Goal: Navigation & Orientation: Find specific page/section

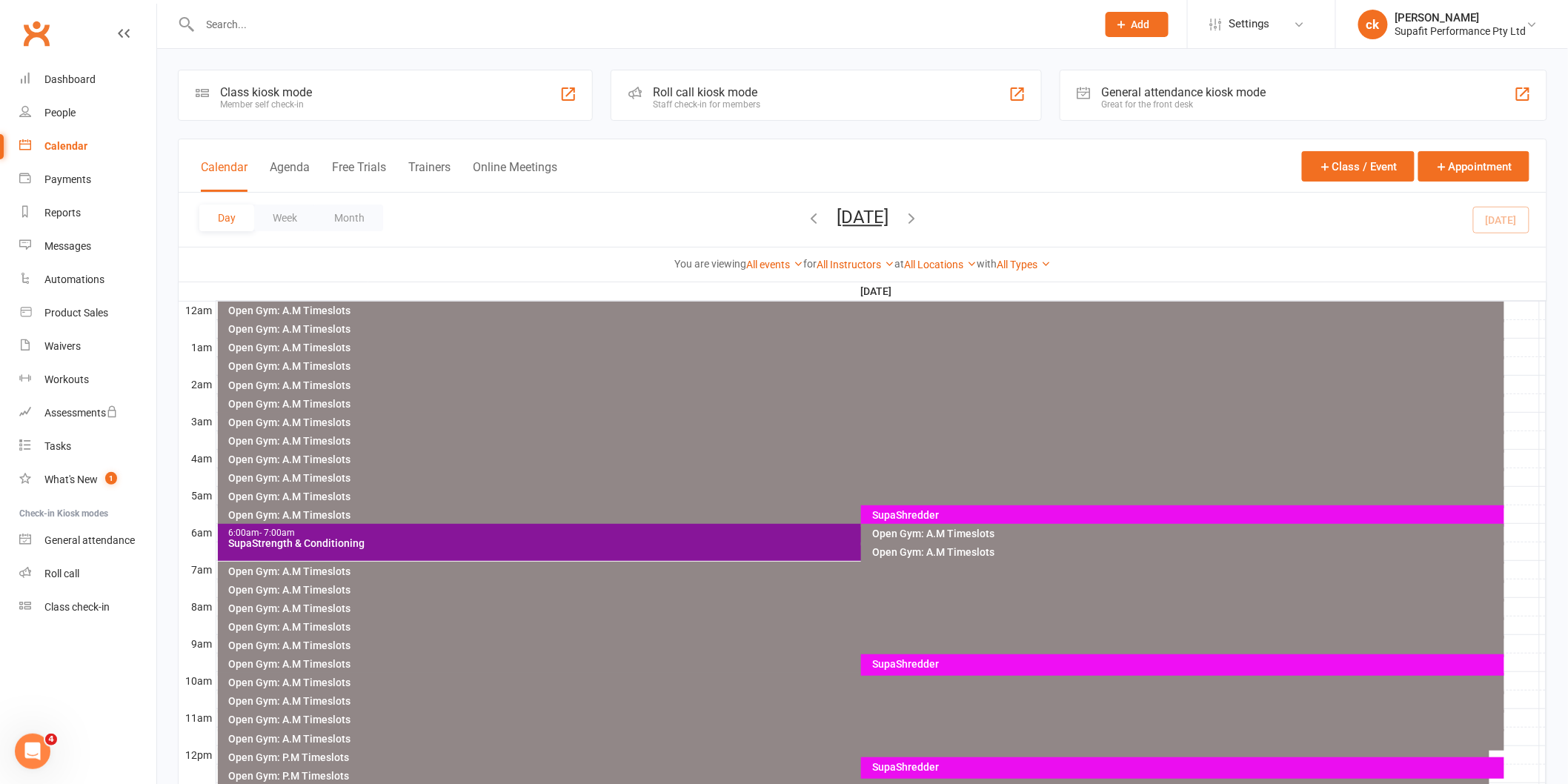
click at [892, 665] on div "SupaShredder" at bounding box center [1186, 664] width 630 height 10
click at [741, 721] on div "Open Gym: A.M Timeslots" at bounding box center [861, 720] width 1287 height 22
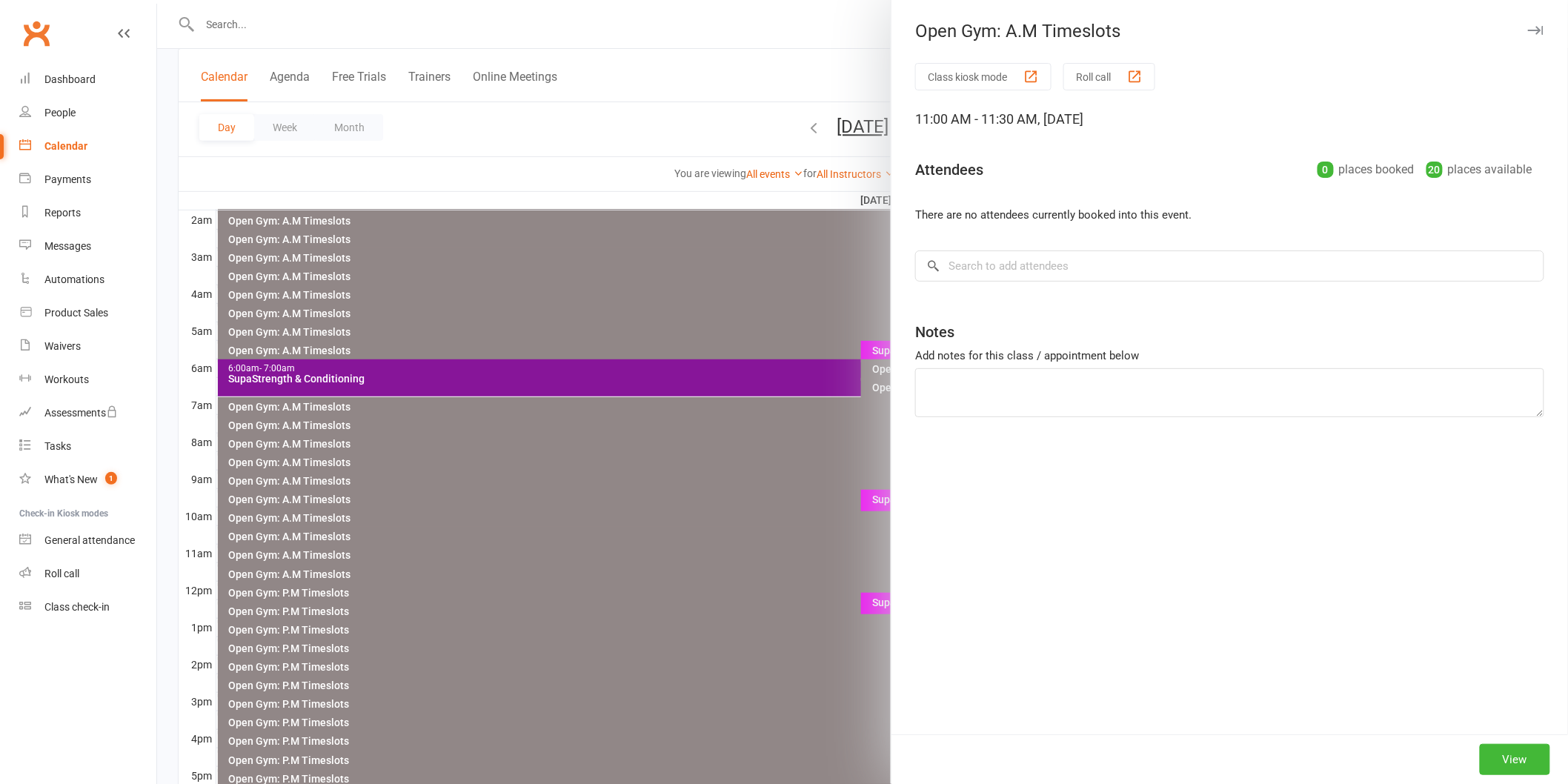
click at [772, 528] on div at bounding box center [863, 392] width 1411 height 784
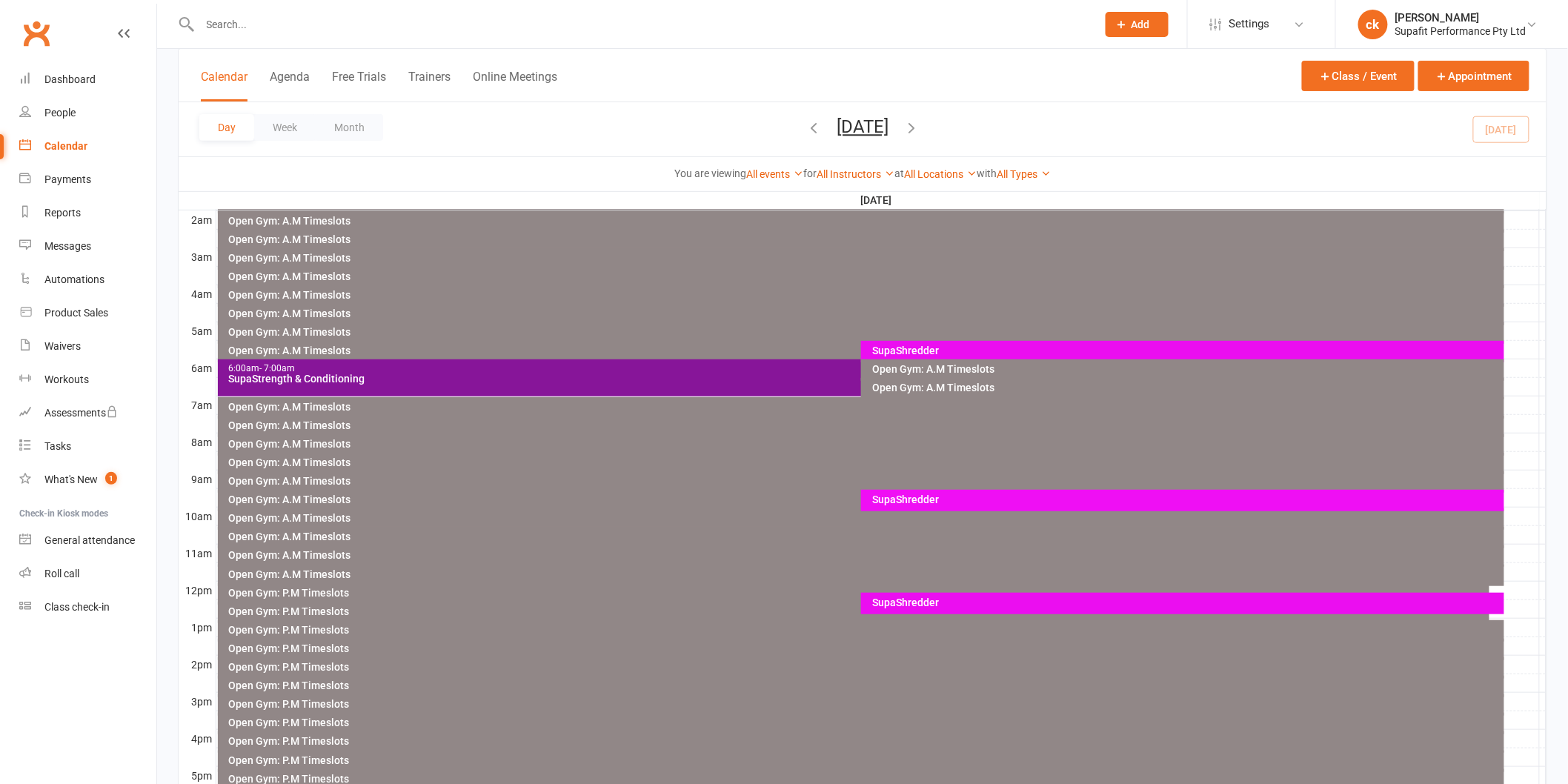
click at [888, 494] on div "SupaShredder" at bounding box center [1186, 499] width 630 height 10
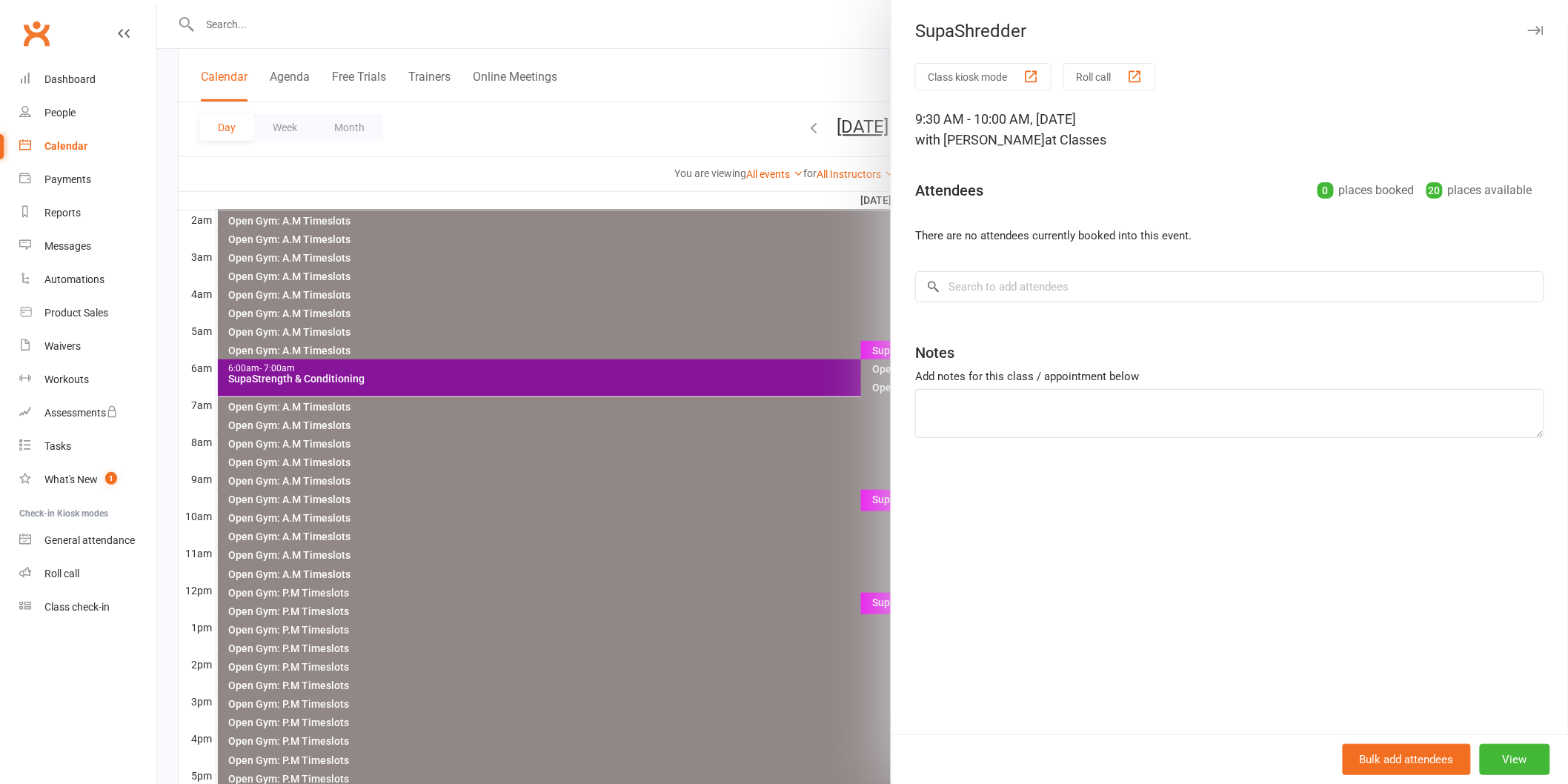
click at [725, 460] on div at bounding box center [863, 392] width 1411 height 784
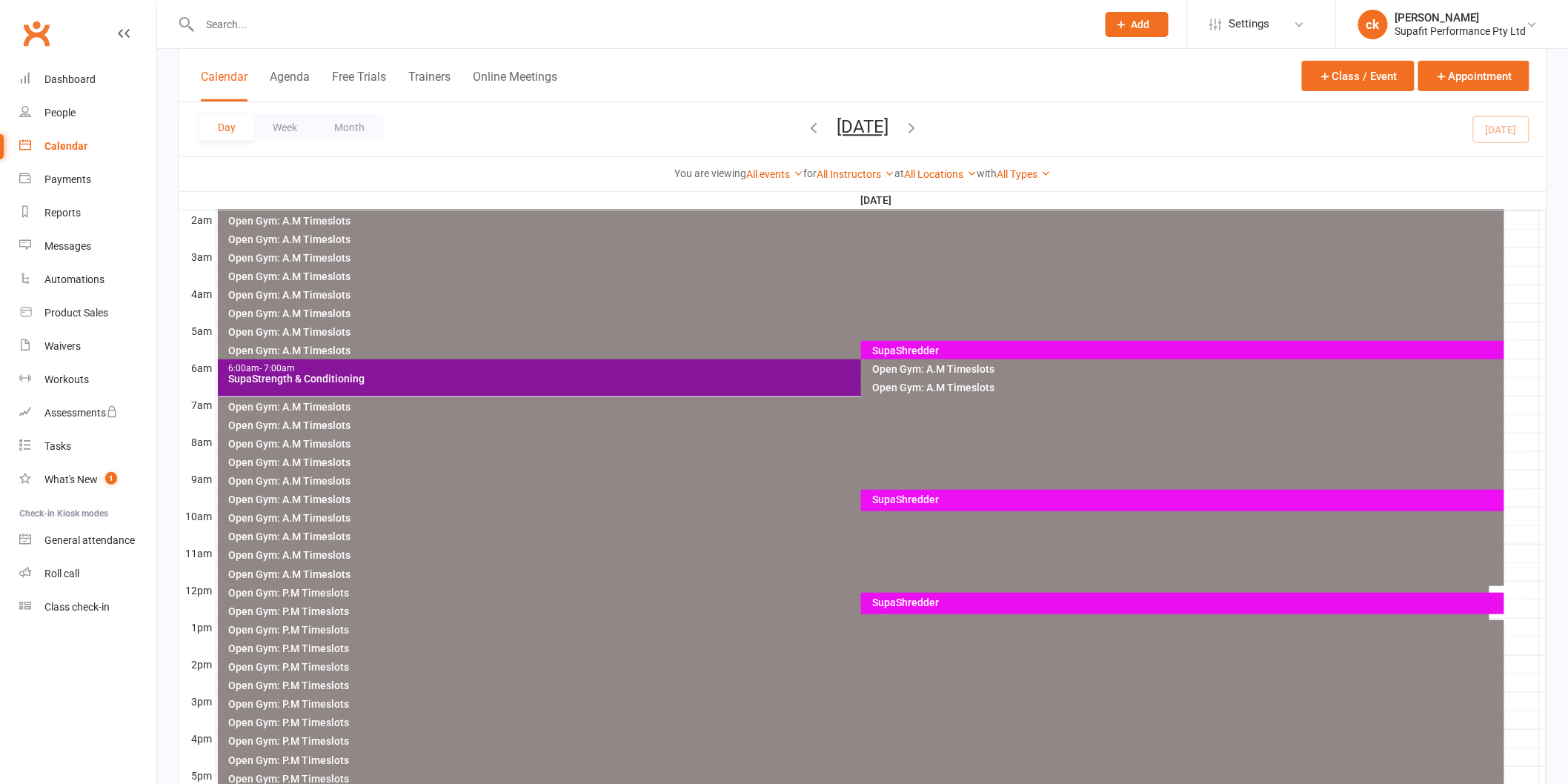
click at [884, 597] on div "SupaShredder" at bounding box center [1186, 602] width 630 height 10
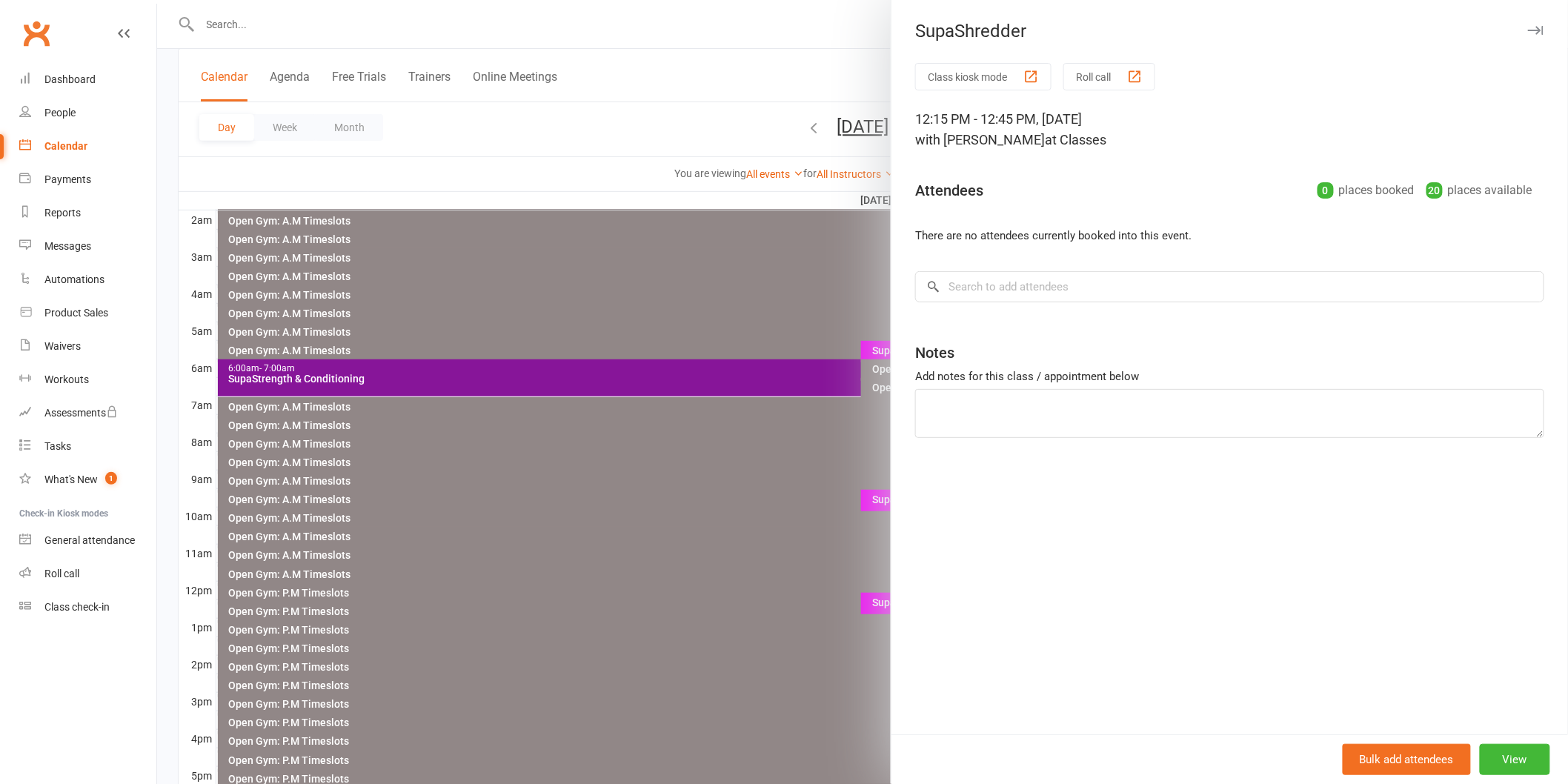
click at [723, 555] on div at bounding box center [863, 392] width 1411 height 784
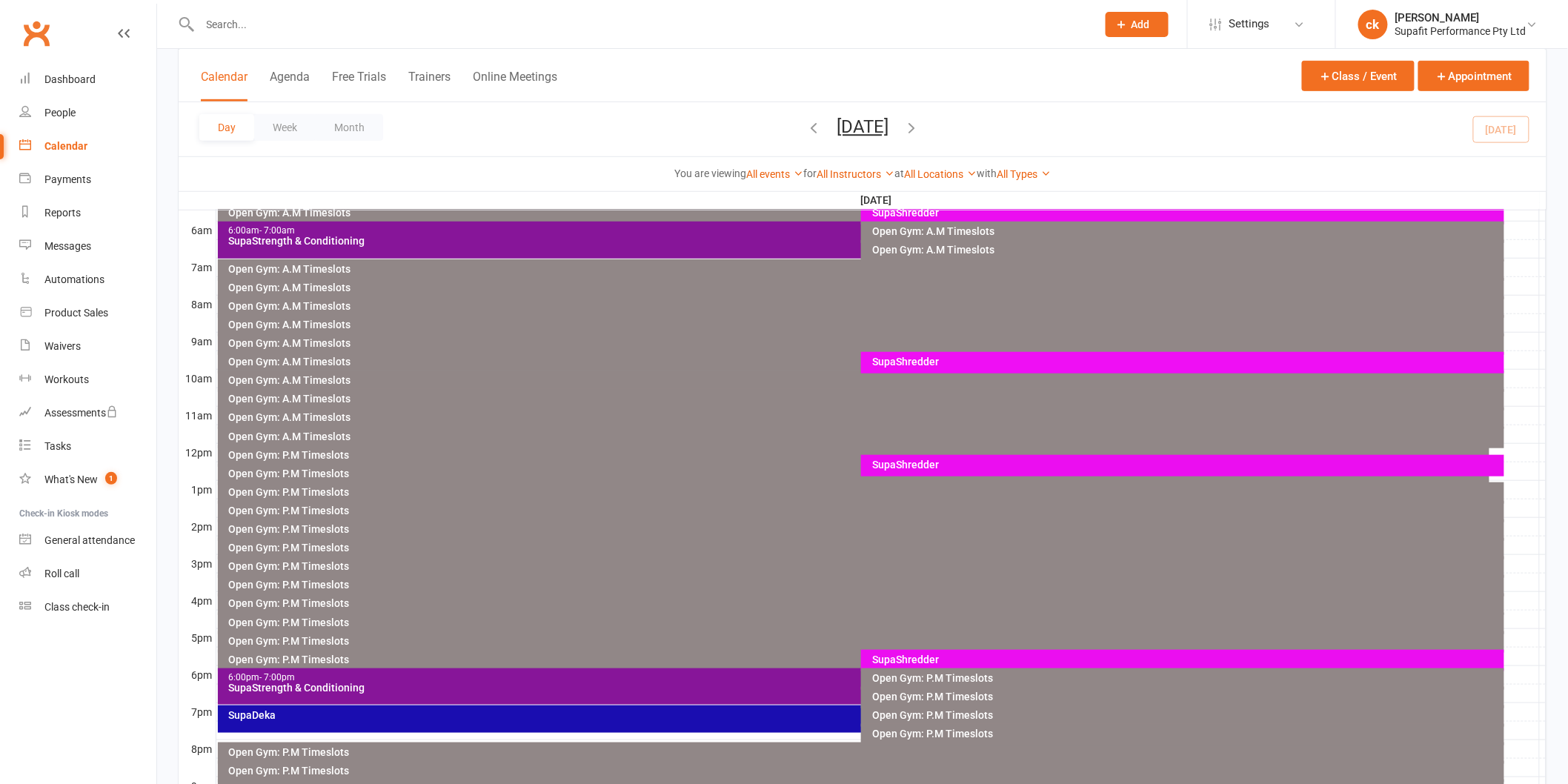
scroll to position [453, 0]
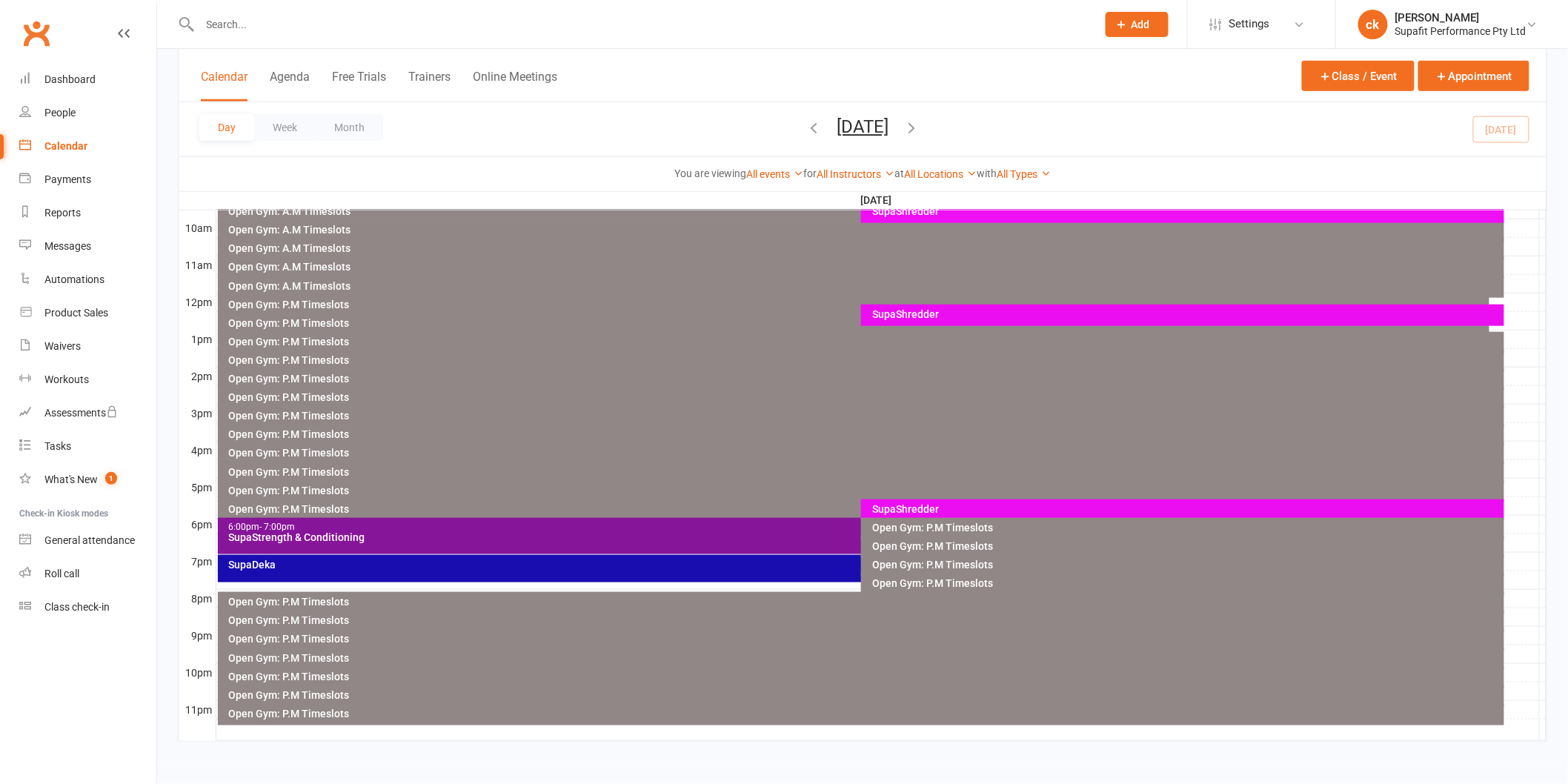
click at [890, 505] on div "SupaShredder" at bounding box center [1186, 508] width 630 height 10
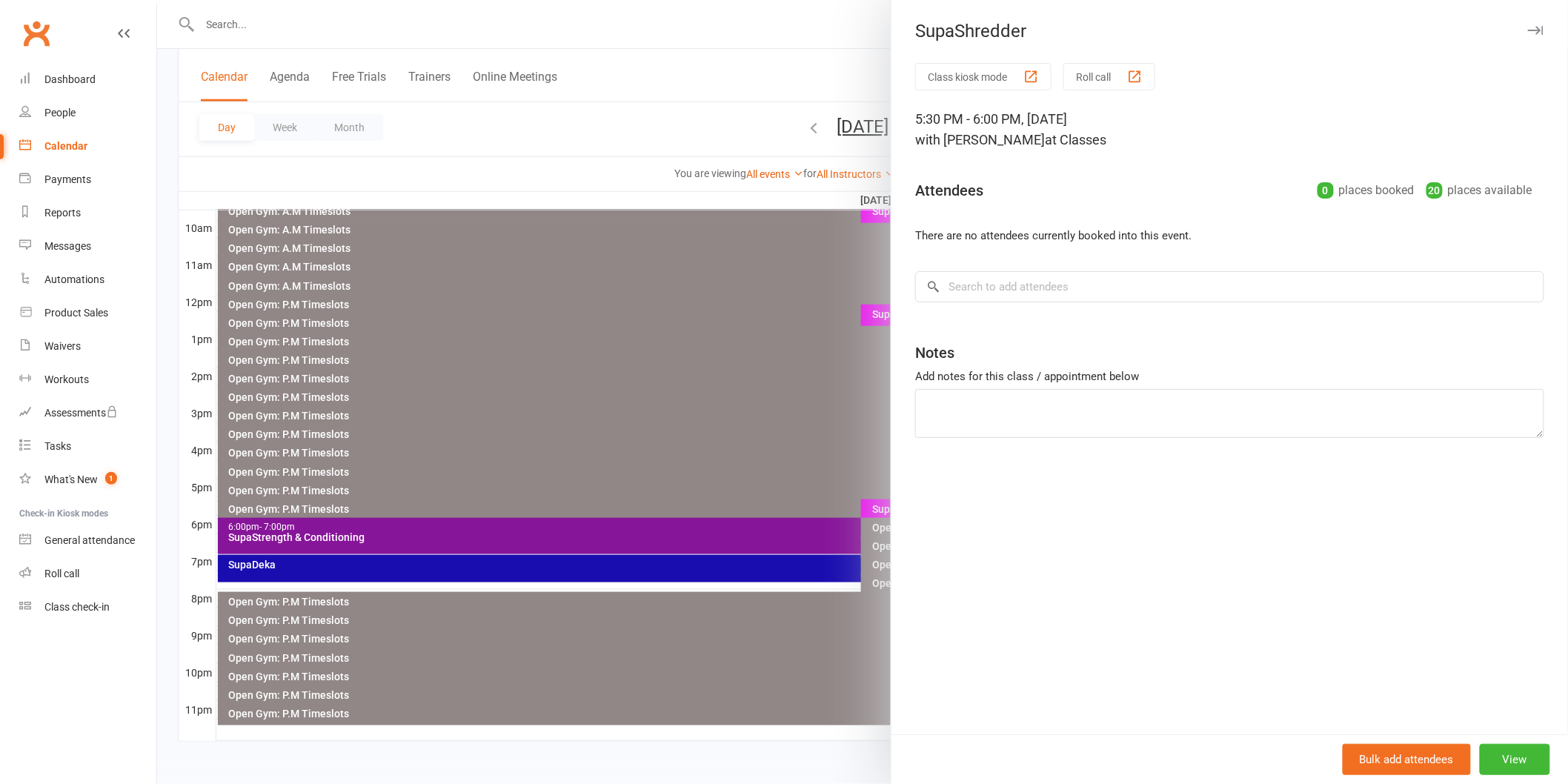
click at [664, 405] on div at bounding box center [863, 392] width 1411 height 784
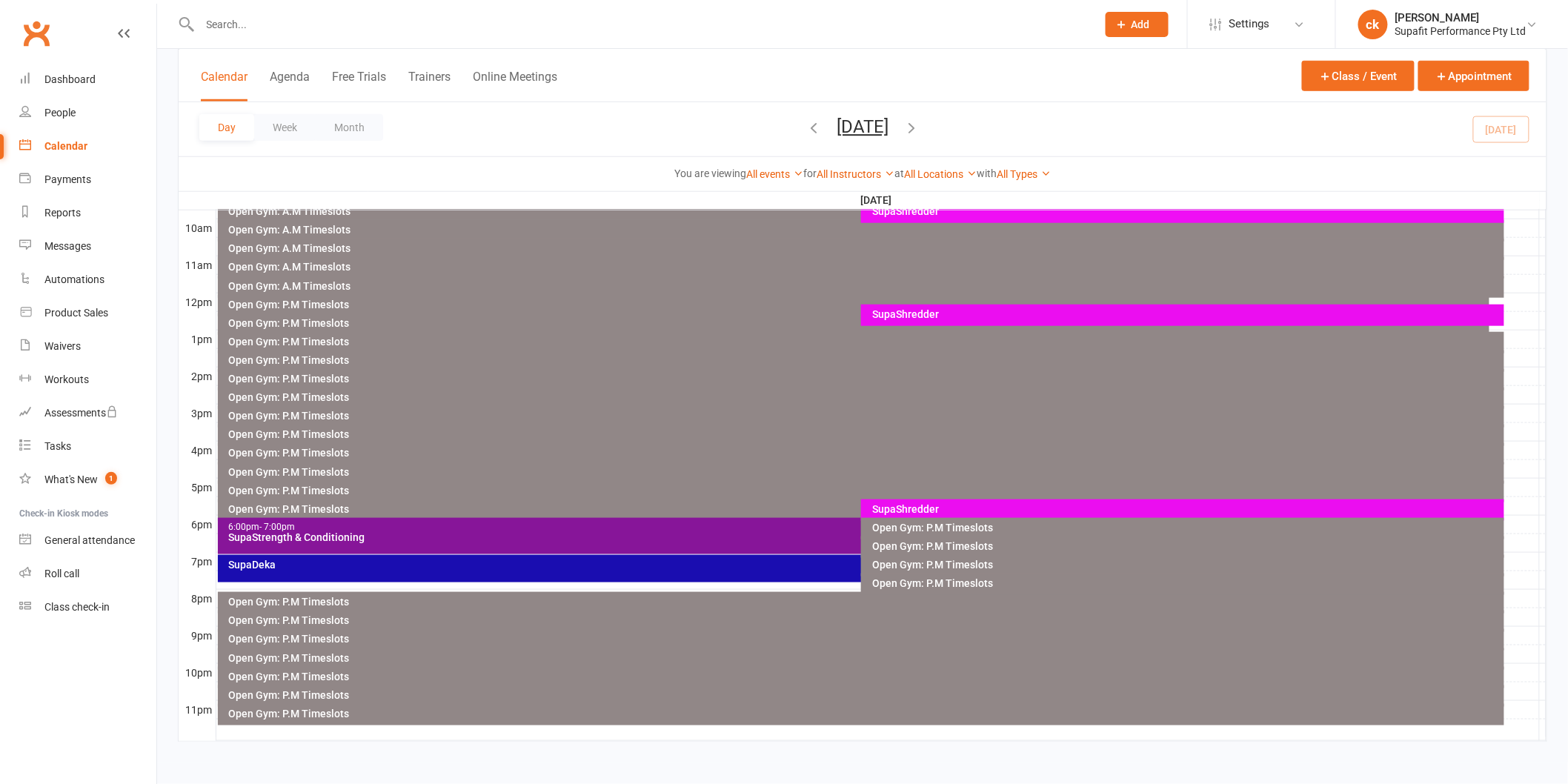
click at [669, 537] on div "SupaStrength & Conditioning" at bounding box center [858, 537] width 1259 height 10
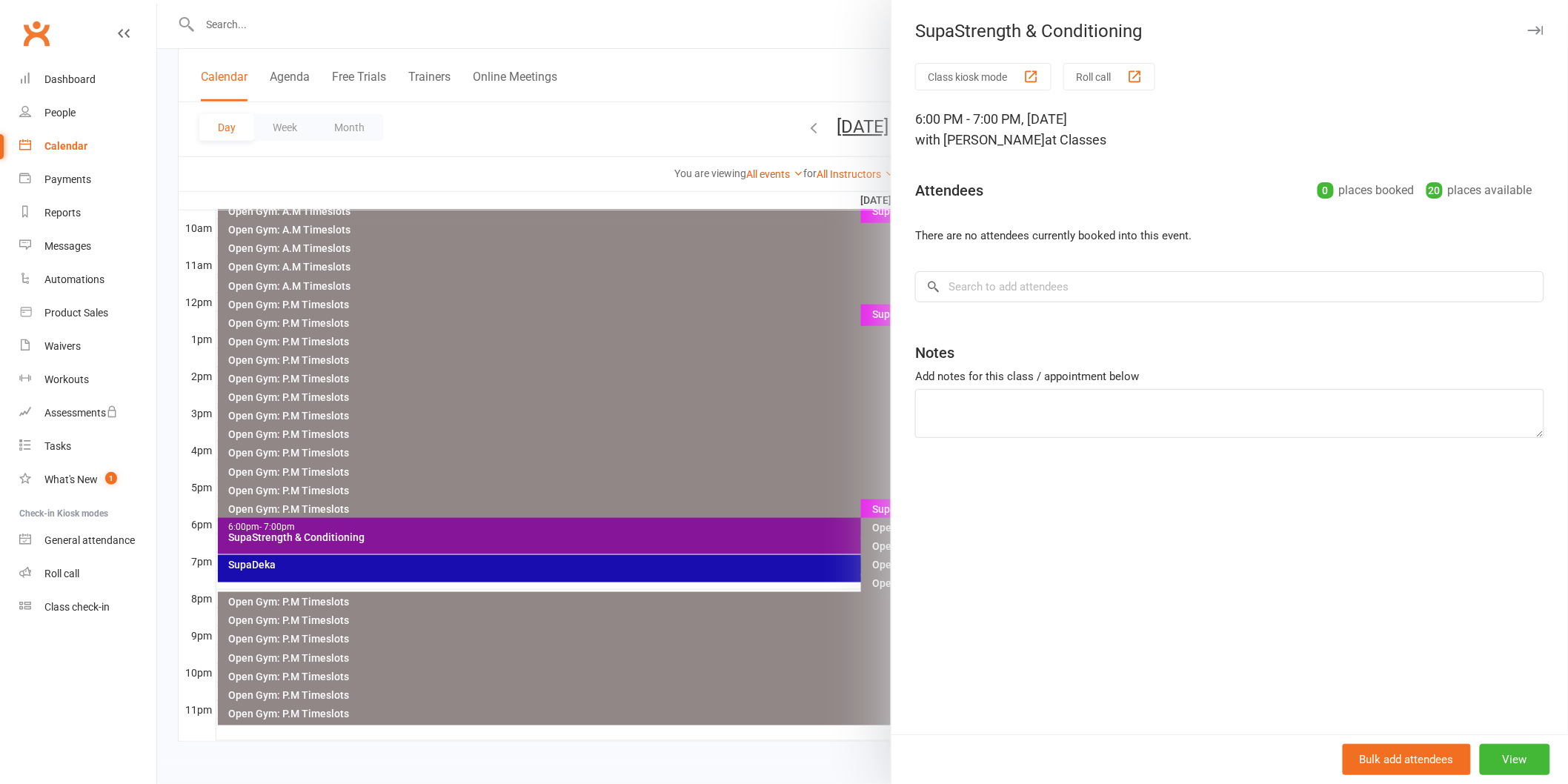
click at [648, 400] on div at bounding box center [863, 392] width 1411 height 784
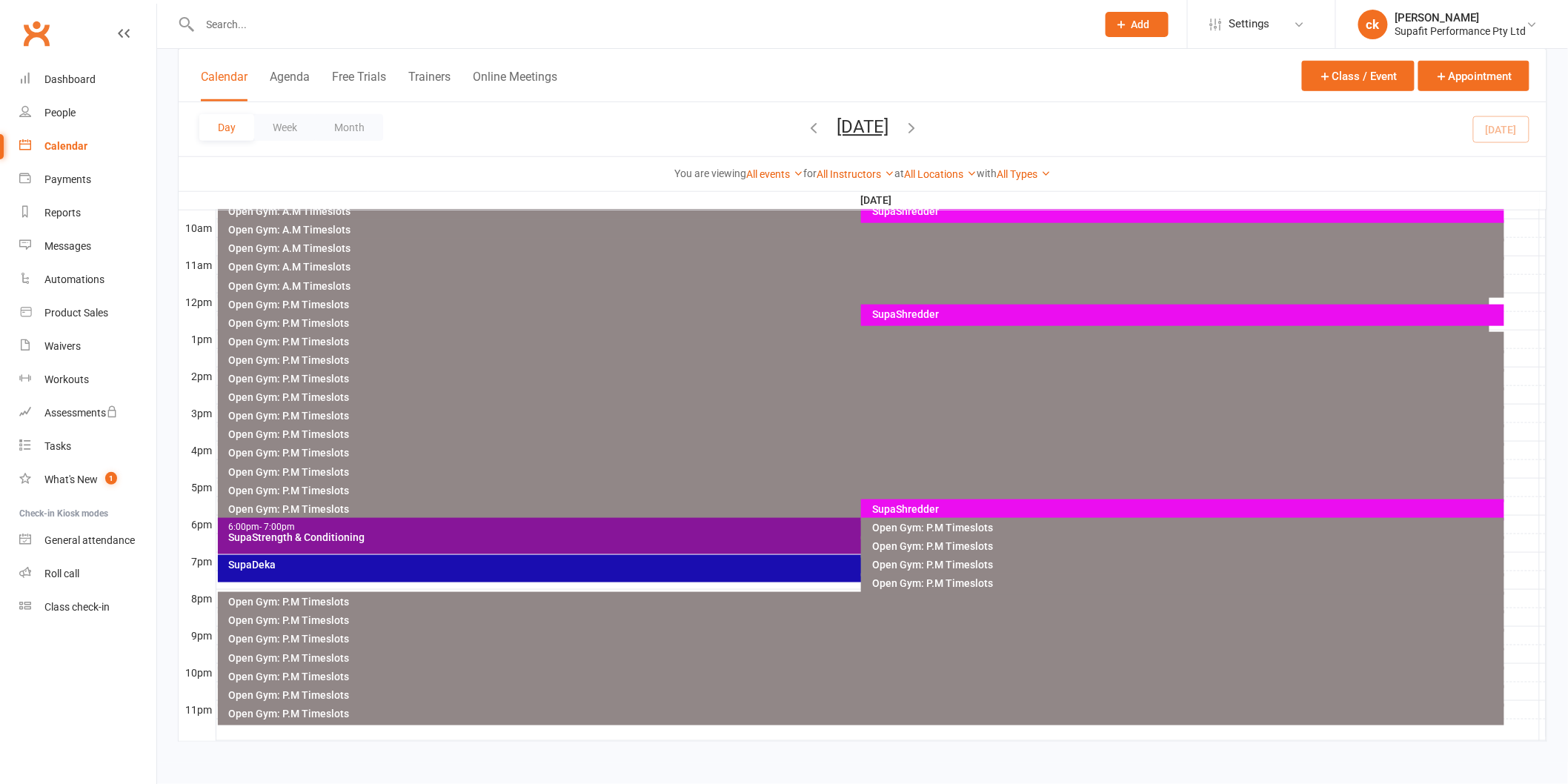
click at [685, 569] on div "SupaDeka" at bounding box center [858, 564] width 1259 height 10
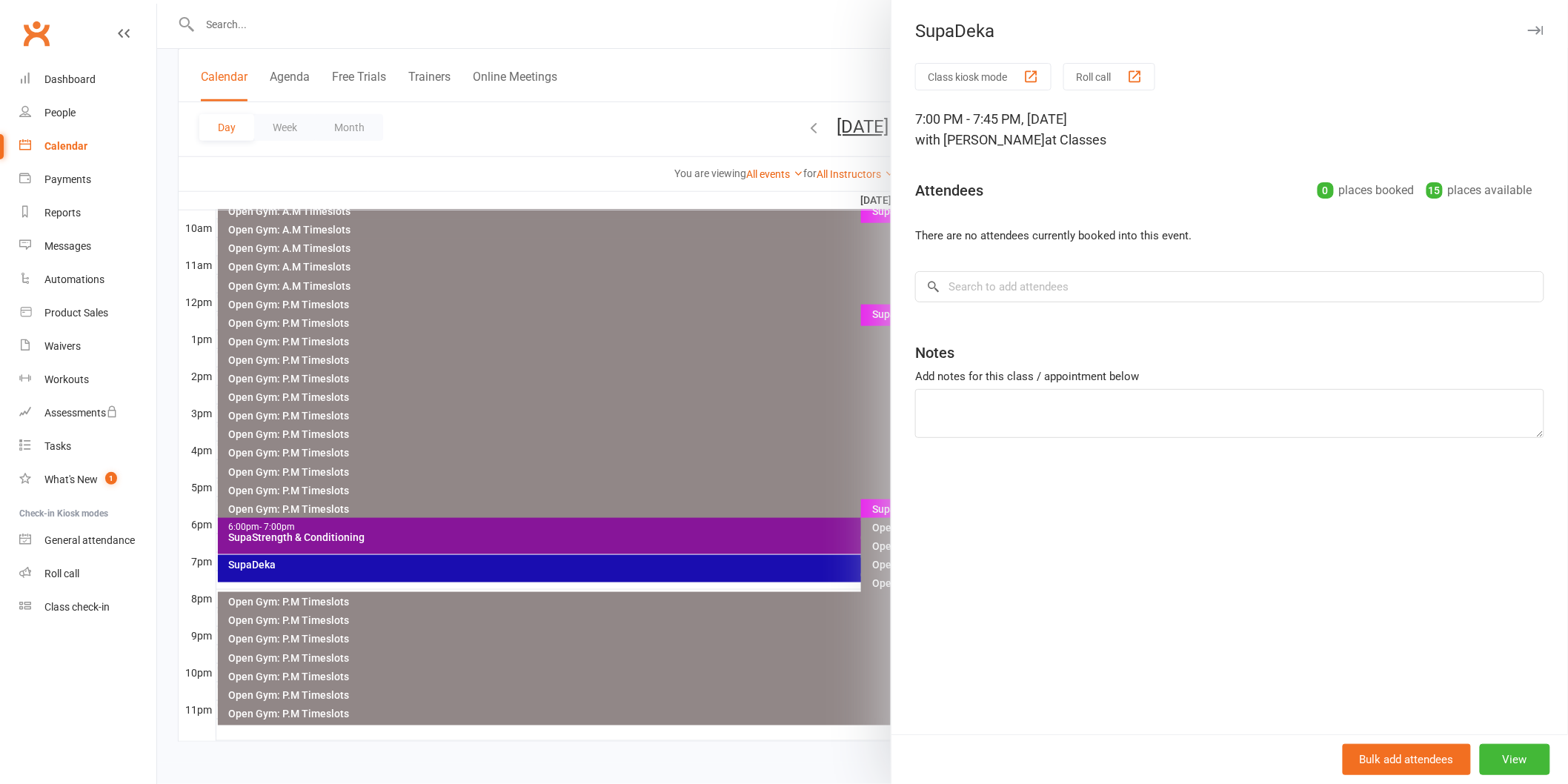
click at [658, 389] on div at bounding box center [863, 392] width 1411 height 784
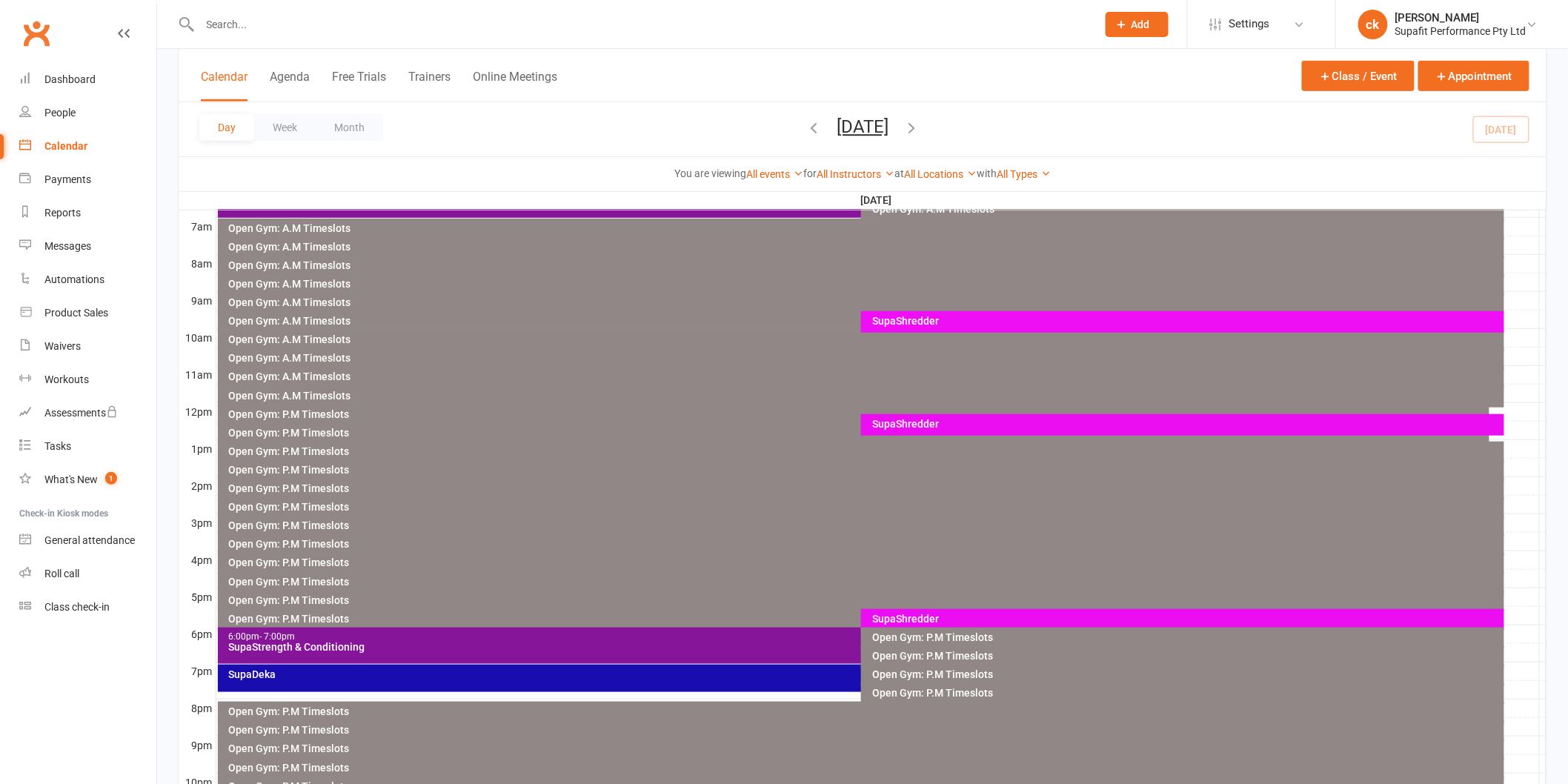
scroll to position [287, 0]
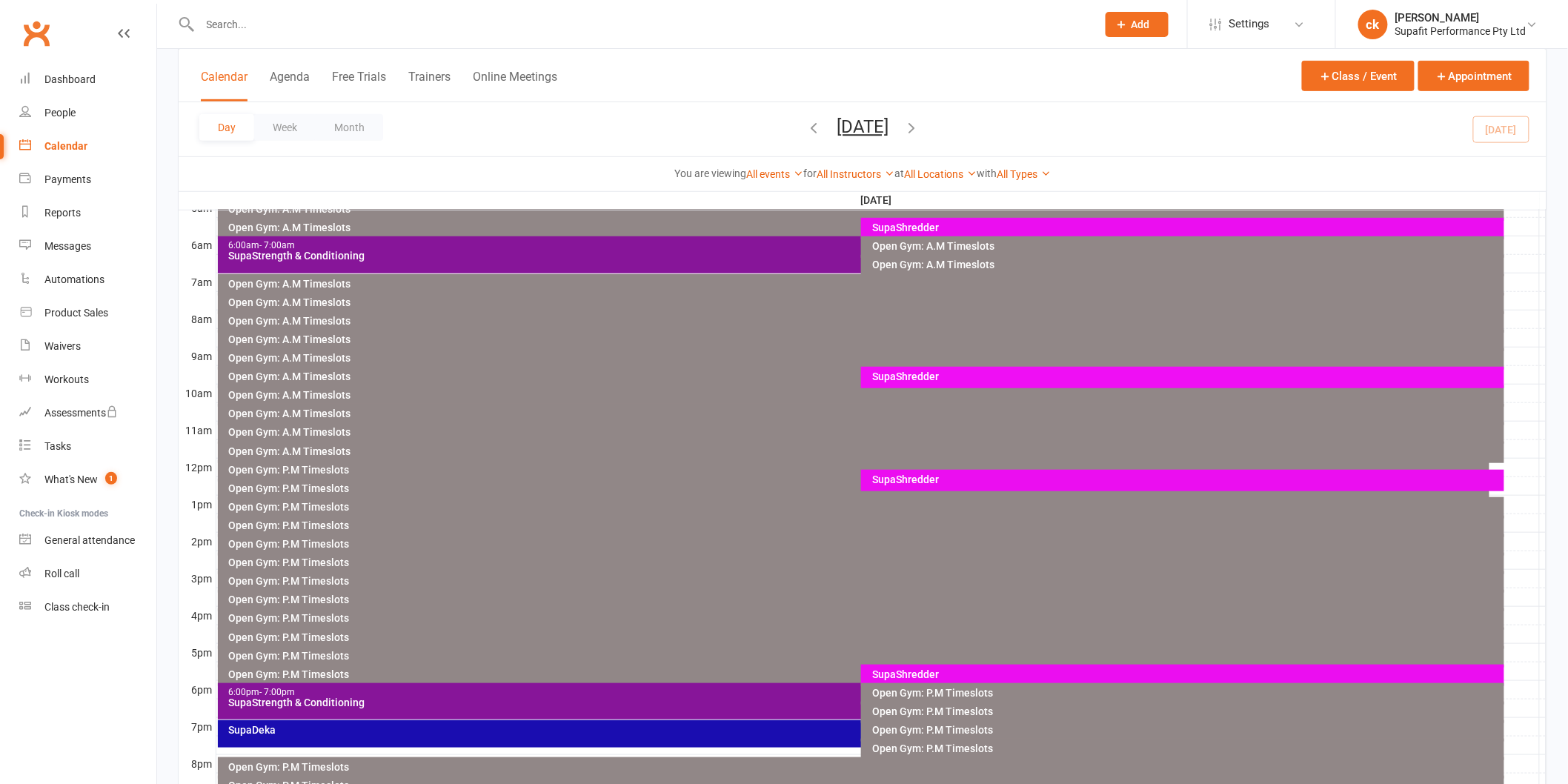
click at [941, 373] on div "SupaShredder" at bounding box center [1186, 376] width 630 height 10
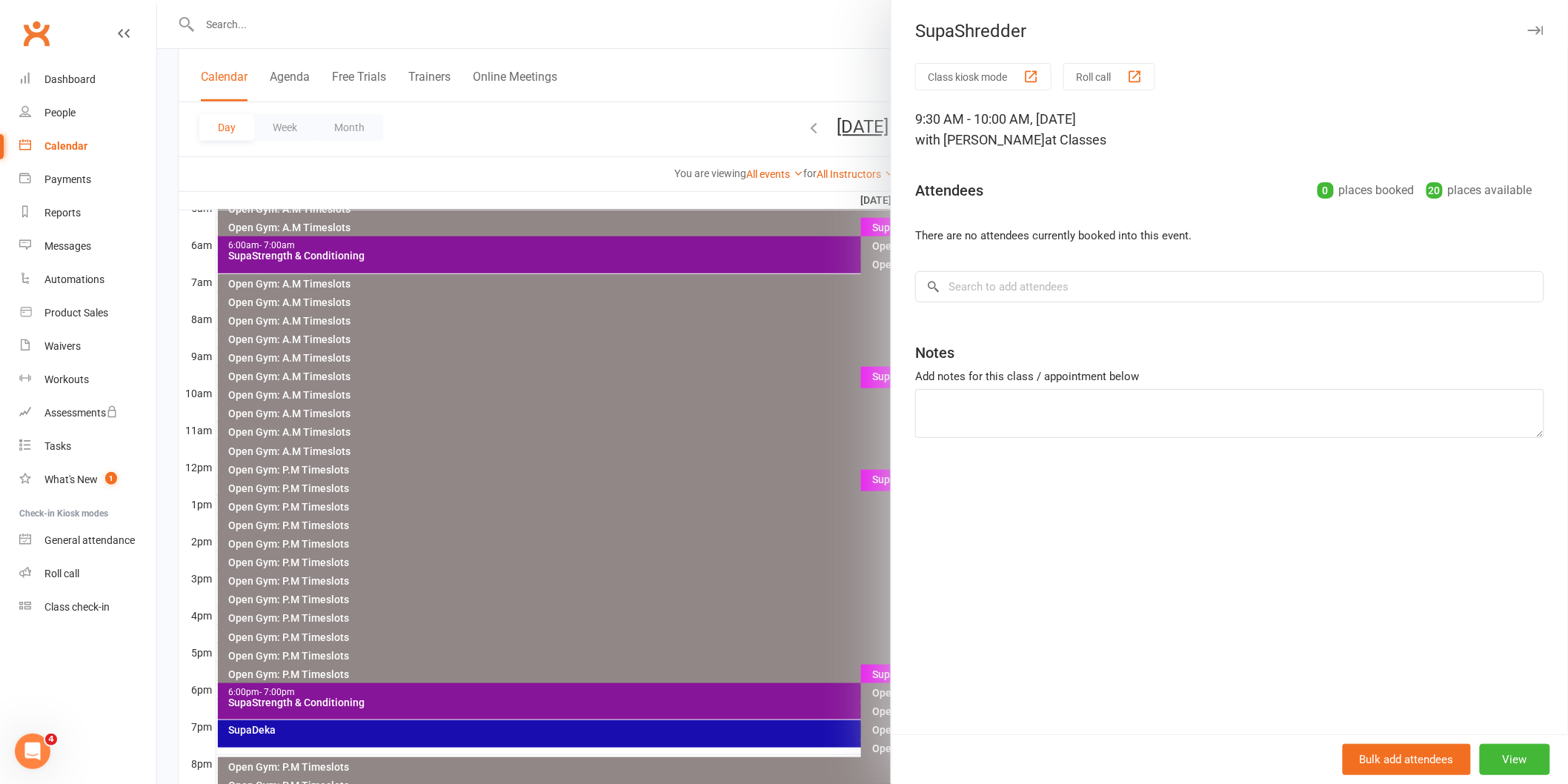
scroll to position [0, 0]
